Goal: Task Accomplishment & Management: Use online tool/utility

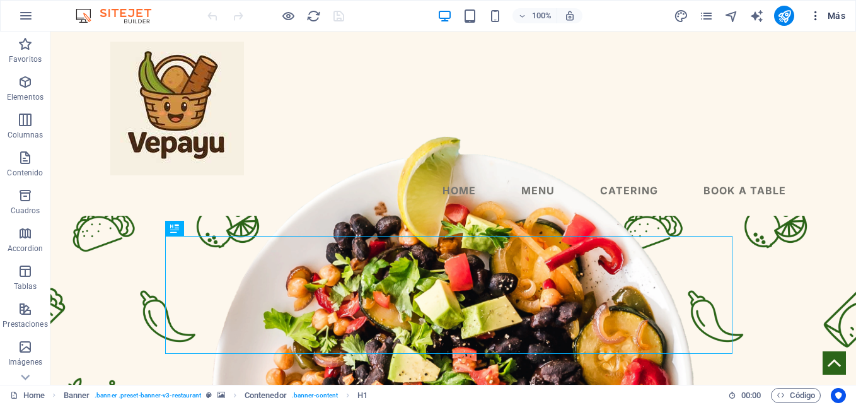
click at [812, 16] on icon "button" at bounding box center [816, 15] width 13 height 13
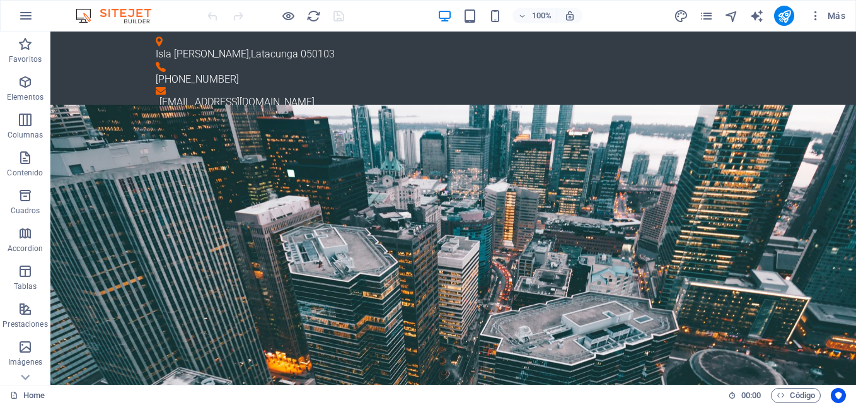
drag, startPoint x: 852, startPoint y: 135, endPoint x: 889, endPoint y: 46, distance: 96.4
click at [789, 14] on icon "publish" at bounding box center [784, 16] width 15 height 15
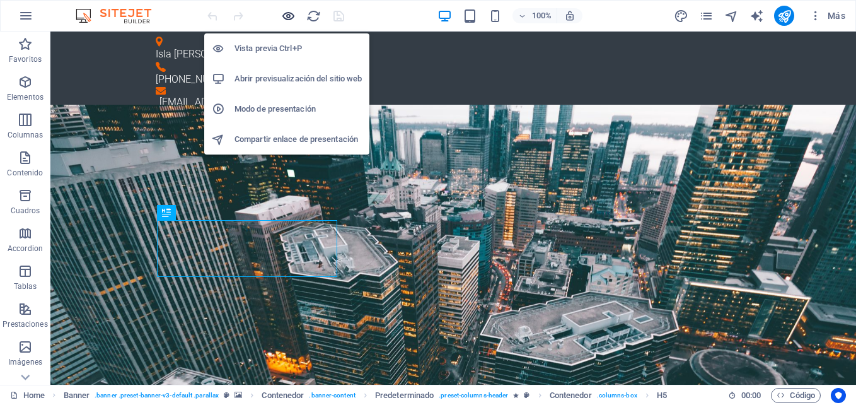
click at [288, 13] on icon "button" at bounding box center [288, 16] width 15 height 15
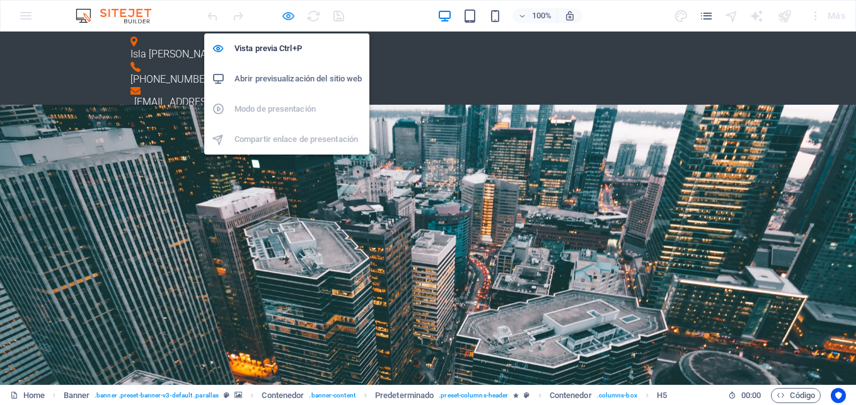
click at [288, 13] on icon "button" at bounding box center [288, 16] width 15 height 15
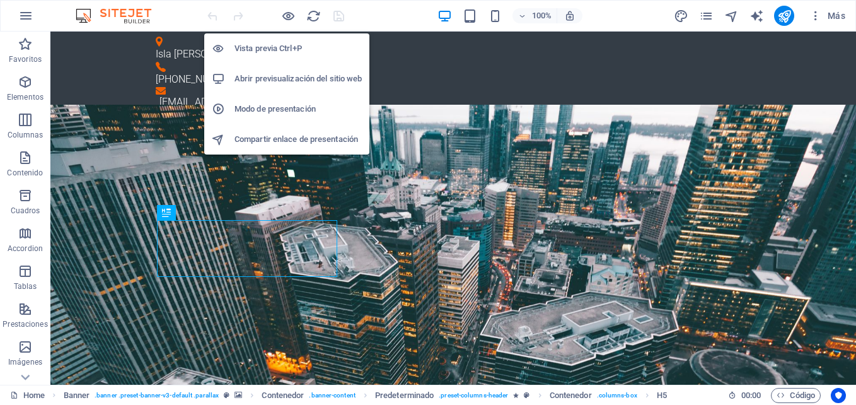
click at [279, 49] on h6 "Vista previa Ctrl+P" at bounding box center [298, 48] width 127 height 15
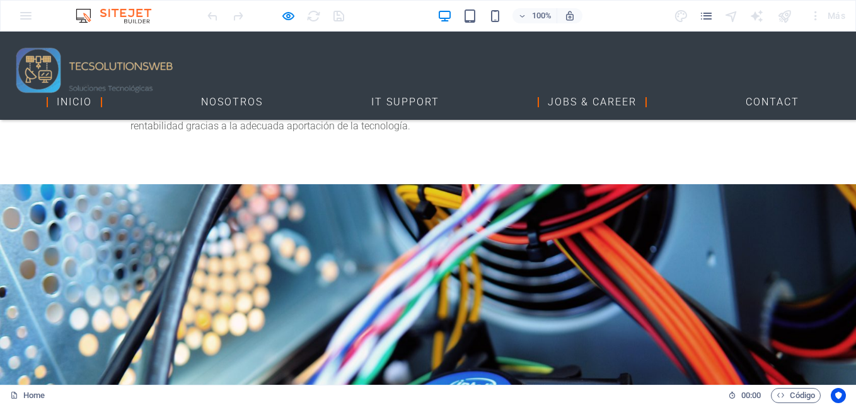
scroll to position [2151, 0]
